Goal: Check status: Check status

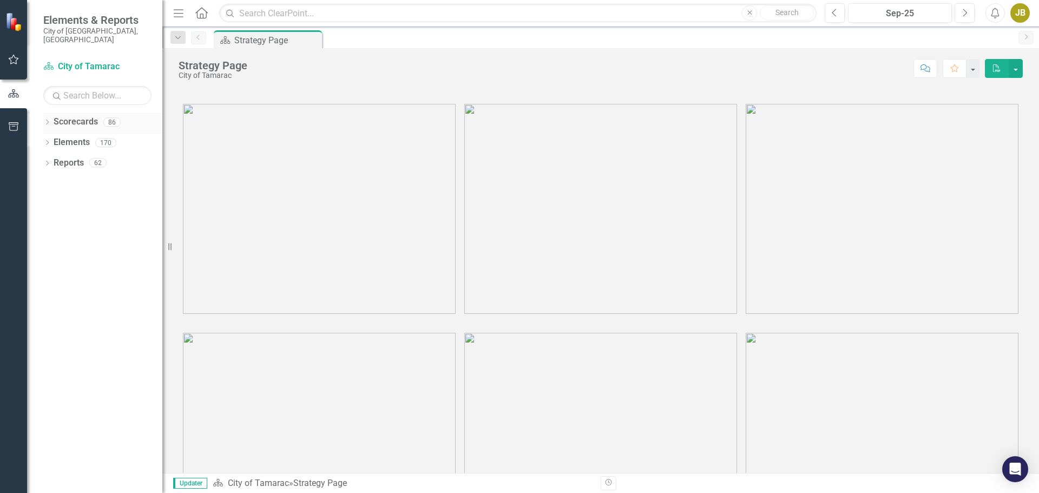
click at [48, 120] on icon "Dropdown" at bounding box center [47, 123] width 8 height 6
click at [53, 139] on icon "Dropdown" at bounding box center [53, 142] width 8 height 6
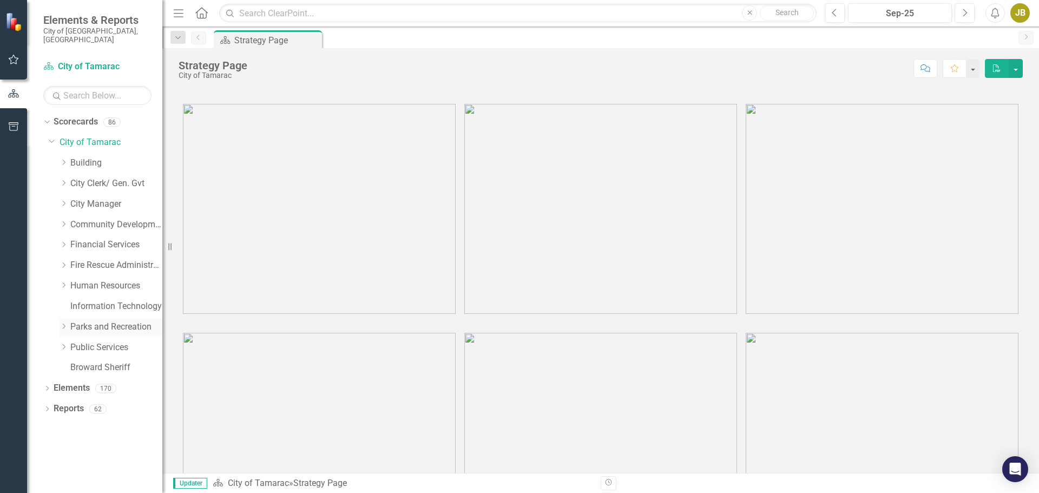
click at [64, 323] on icon "Dropdown" at bounding box center [64, 326] width 8 height 6
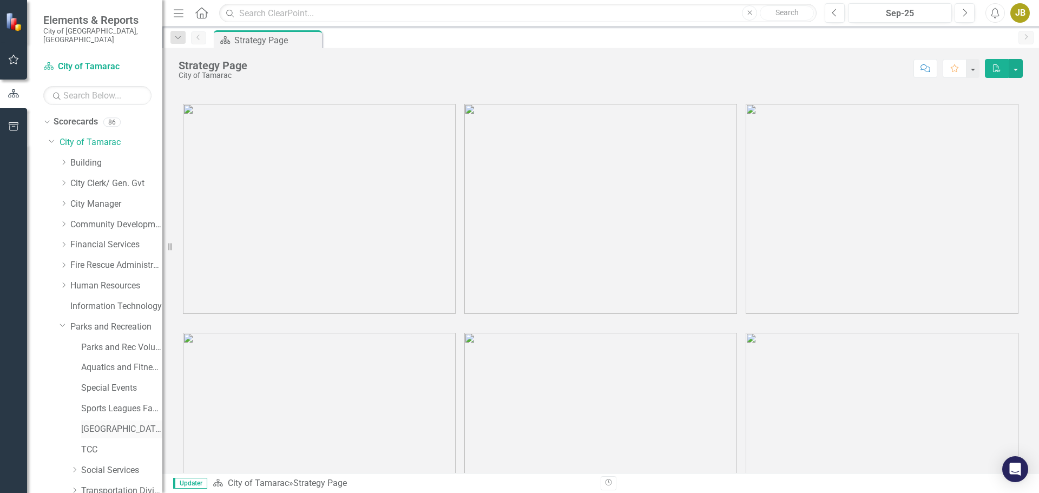
click at [94, 423] on link "[GEOGRAPHIC_DATA]" at bounding box center [121, 429] width 81 height 12
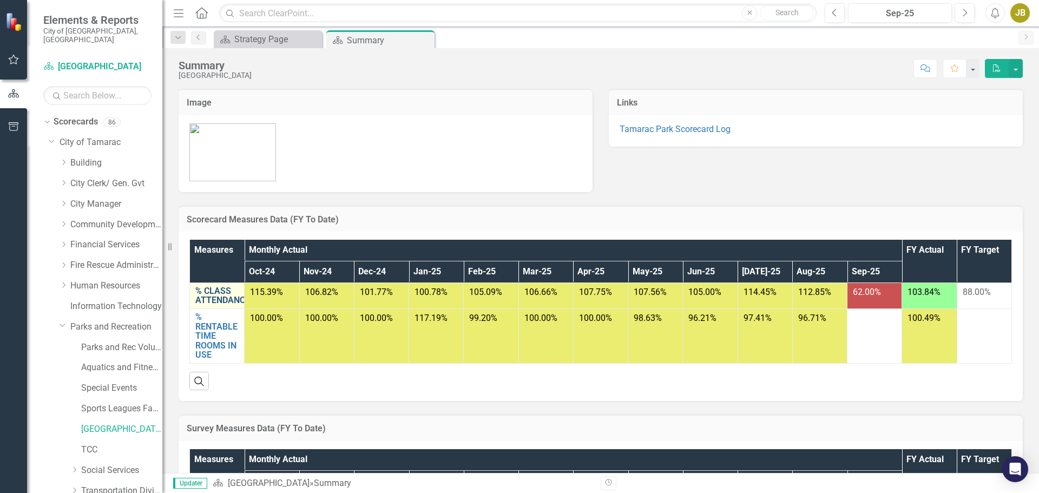
click at [228, 300] on link "% CLASS ATTENDANCE" at bounding box center [222, 295] width 55 height 19
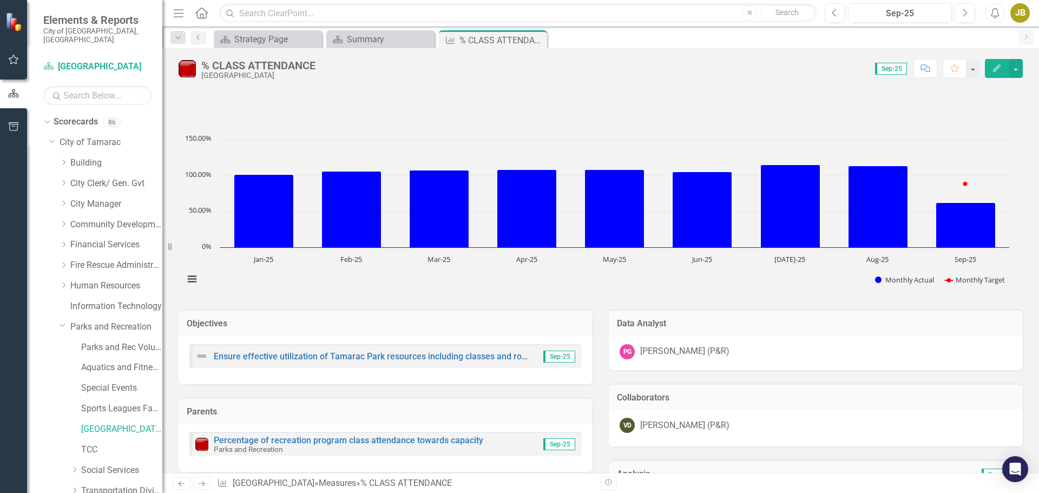
click at [996, 69] on icon "Edit" at bounding box center [997, 68] width 10 height 8
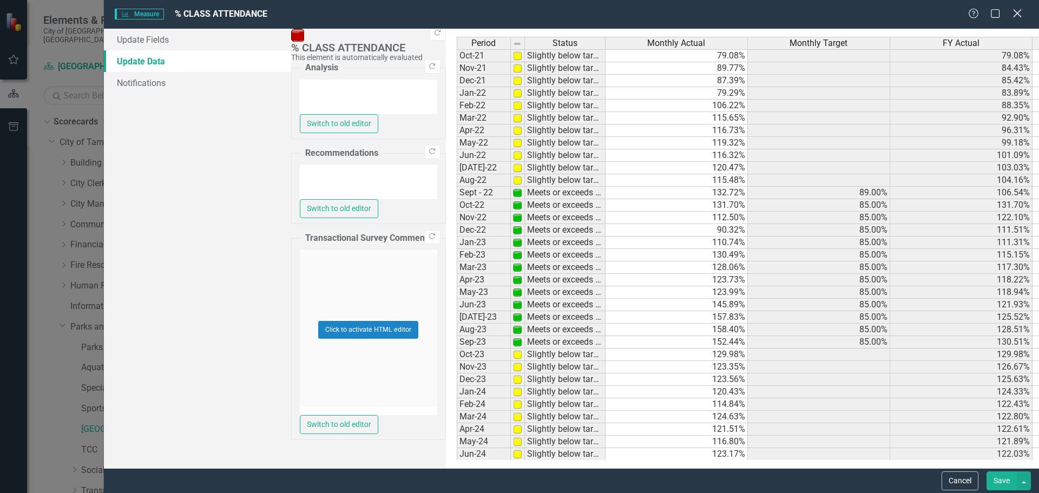
click at [1017, 13] on icon at bounding box center [1017, 13] width 8 height 8
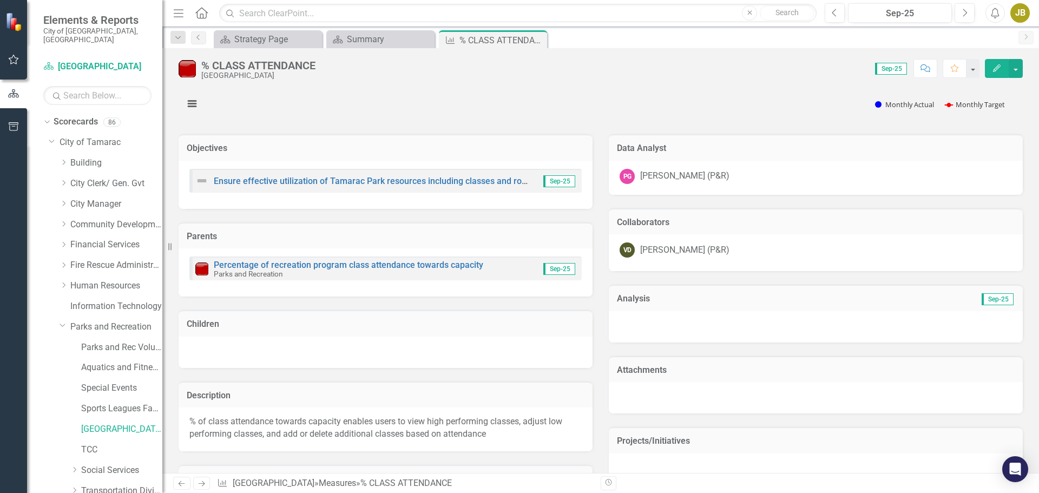
scroll to position [174, 0]
click at [112, 423] on link "[GEOGRAPHIC_DATA]" at bounding box center [121, 429] width 81 height 12
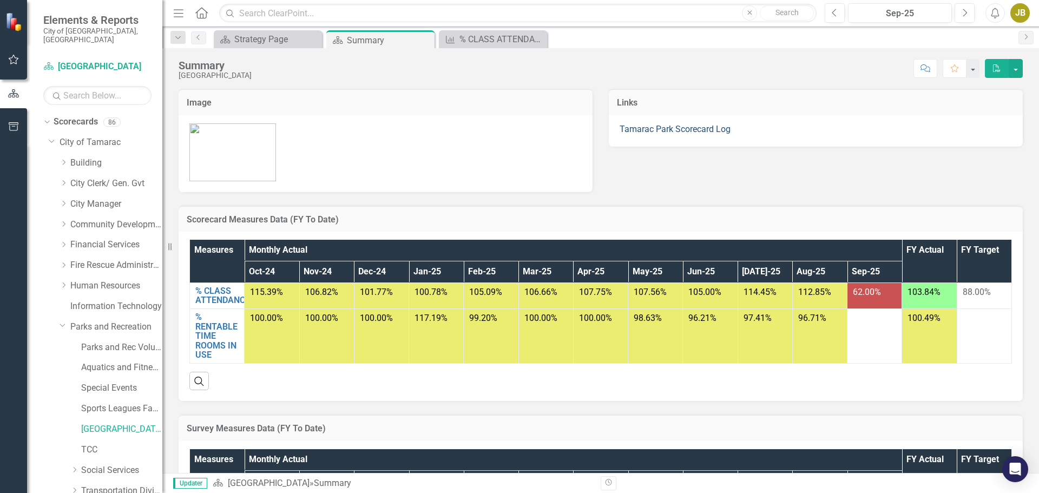
click at [670, 127] on link "Tamarac Park Scorecard Log" at bounding box center [675, 129] width 111 height 10
click at [673, 129] on link "Tamarac Park Scorecard Log" at bounding box center [675, 129] width 111 height 10
click at [685, 126] on link "Tamarac Park Scorecard Log" at bounding box center [675, 129] width 111 height 10
click at [676, 132] on link "Tamarac Park Scorecard Log" at bounding box center [675, 129] width 111 height 10
click at [696, 127] on link "Tamarac Park Scorecard Log" at bounding box center [675, 129] width 111 height 10
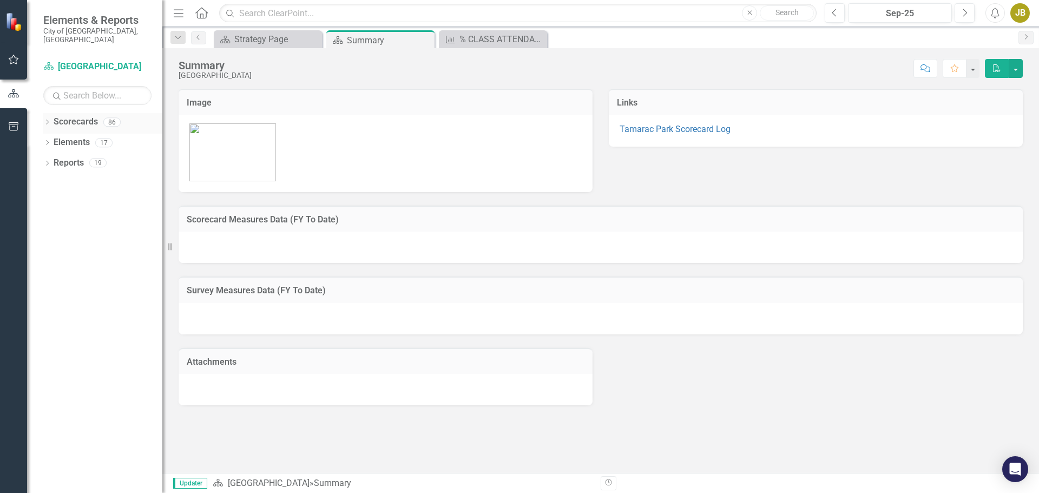
click at [45, 120] on icon "Dropdown" at bounding box center [47, 123] width 8 height 6
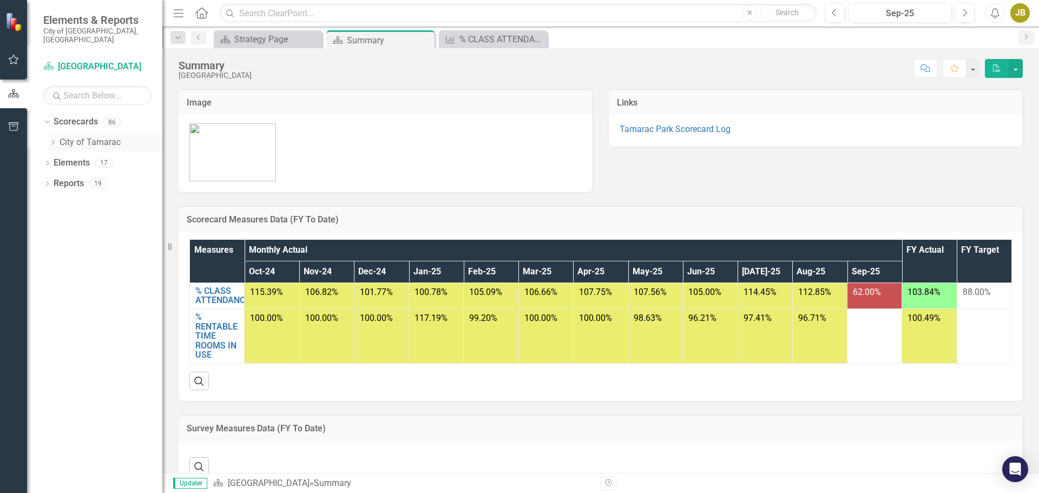
click at [51, 139] on icon "Dropdown" at bounding box center [53, 142] width 8 height 6
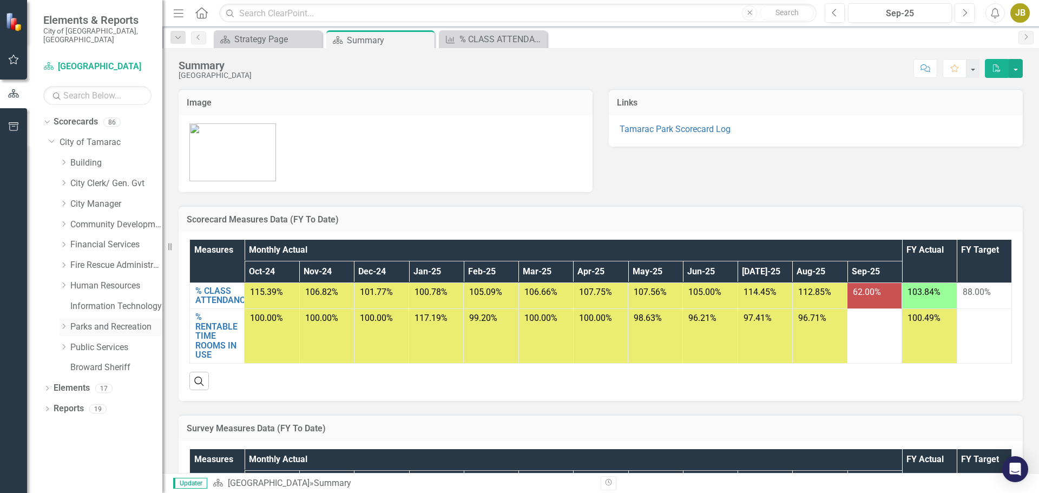
click at [65, 323] on icon "Dropdown" at bounding box center [64, 326] width 8 height 6
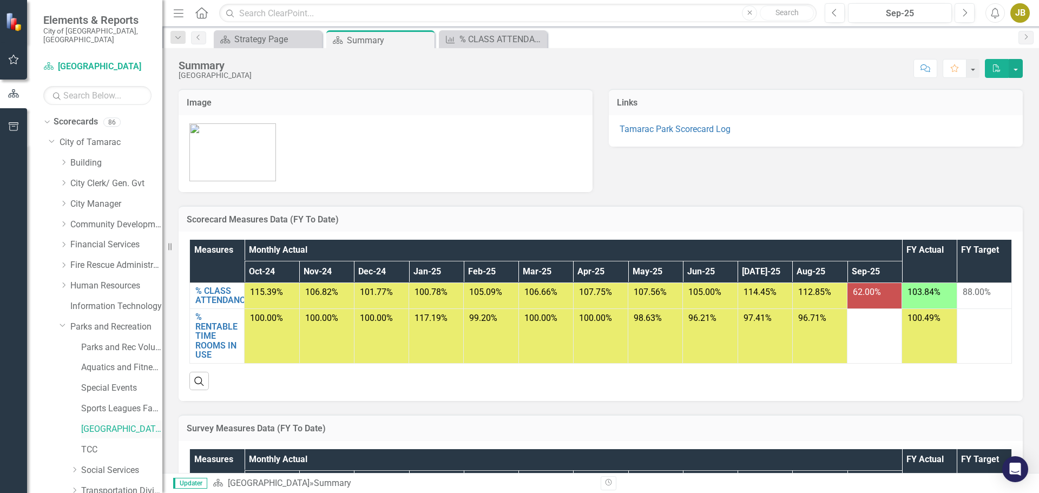
click at [104, 423] on link "[GEOGRAPHIC_DATA]" at bounding box center [121, 429] width 81 height 12
click at [686, 129] on link "Tamarac Park Scorecard Log" at bounding box center [675, 129] width 111 height 10
drag, startPoint x: 648, startPoint y: 127, endPoint x: 878, endPoint y: 157, distance: 232.0
click at [878, 157] on div "Image Links Tamarac Park Scorecard Log" at bounding box center [600, 133] width 861 height 117
